Goal: Task Accomplishment & Management: Use online tool/utility

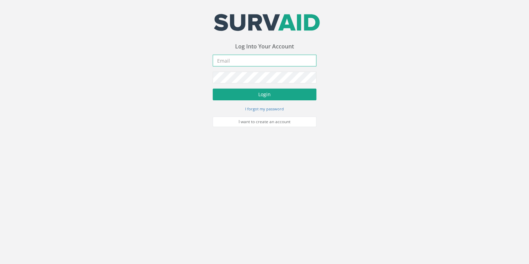
type input "[EMAIL_ADDRESS][DOMAIN_NAME]"
click at [146, 19] on button "Login" at bounding box center [265, 95] width 104 height 12
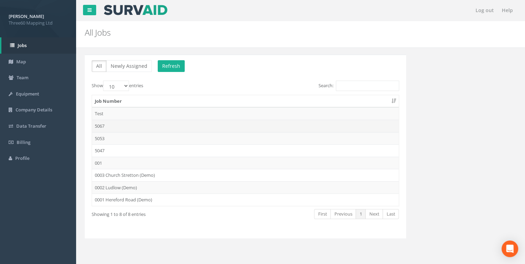
click at [107, 19] on td "5067" at bounding box center [245, 126] width 307 height 12
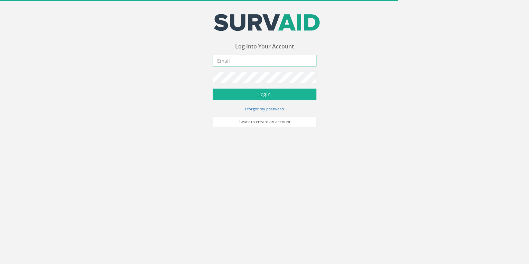
type input "[EMAIL_ADDRESS][DOMAIN_NAME]"
click at [112, 149] on body "Your email address was sucessfully verified - please login below to continue Yo…" at bounding box center [264, 132] width 529 height 264
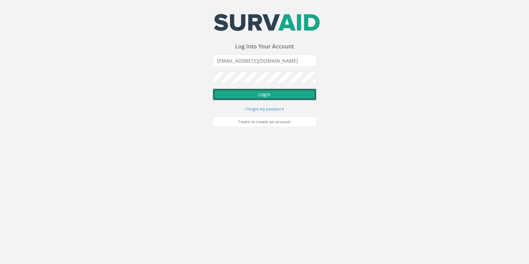
click at [265, 95] on button "Login" at bounding box center [265, 95] width 104 height 12
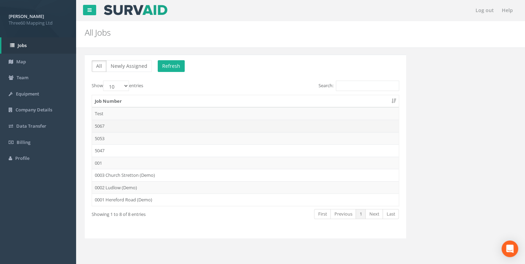
click at [103, 121] on td "5067" at bounding box center [245, 126] width 307 height 12
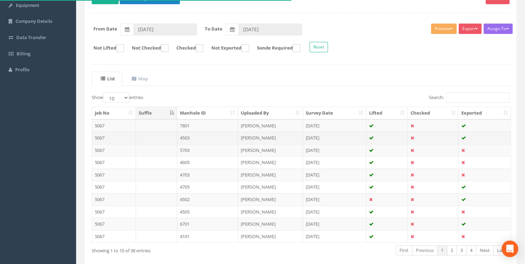
scroll to position [111, 0]
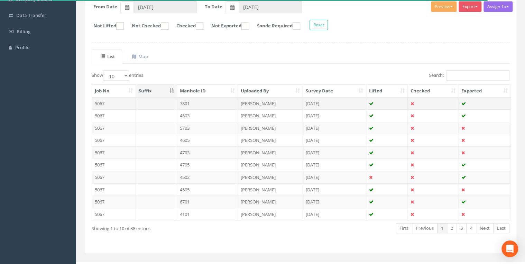
click at [216, 101] on td "7801" at bounding box center [207, 103] width 61 height 12
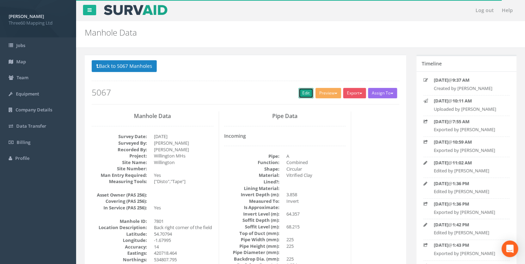
click at [298, 93] on link "Edit" at bounding box center [305, 93] width 15 height 10
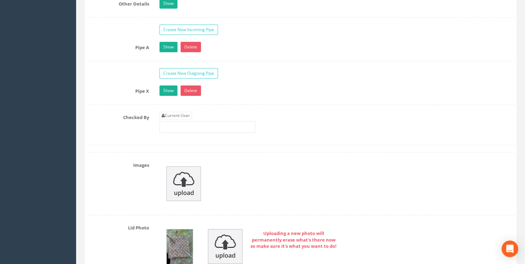
scroll to position [1143, 0]
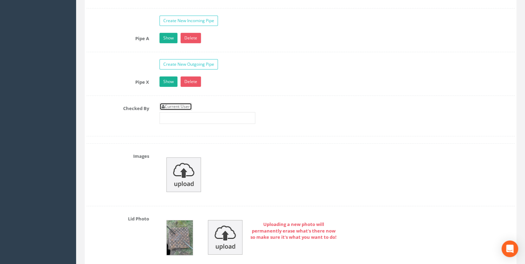
click at [182, 103] on link "Current User" at bounding box center [175, 107] width 33 height 8
type input "[PERSON_NAME]"
click at [182, 116] on input "[PERSON_NAME]" at bounding box center [207, 118] width 96 height 12
click at [191, 113] on input "[PERSON_NAME]" at bounding box center [207, 118] width 96 height 12
click at [316, 103] on div "Current User Tim Wilcock" at bounding box center [337, 116] width 366 height 26
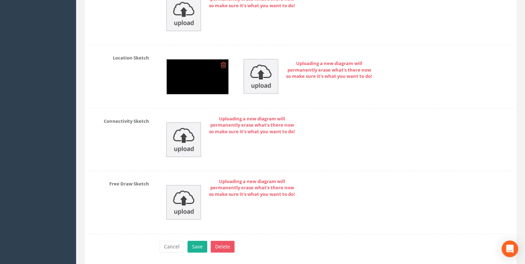
scroll to position [2326, 0]
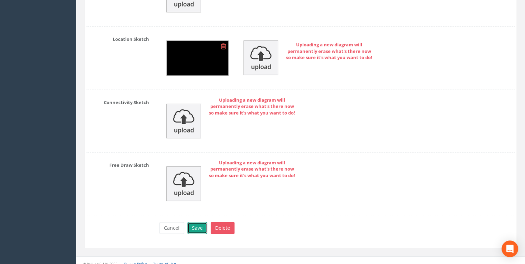
click at [191, 223] on button "Save" at bounding box center [197, 228] width 20 height 12
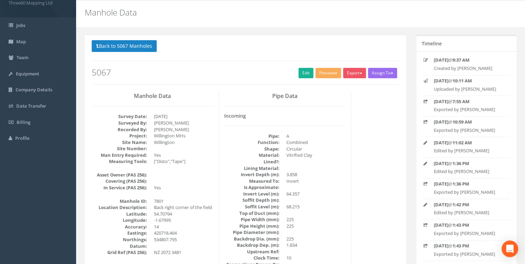
scroll to position [0, 0]
